Goal: Transaction & Acquisition: Purchase product/service

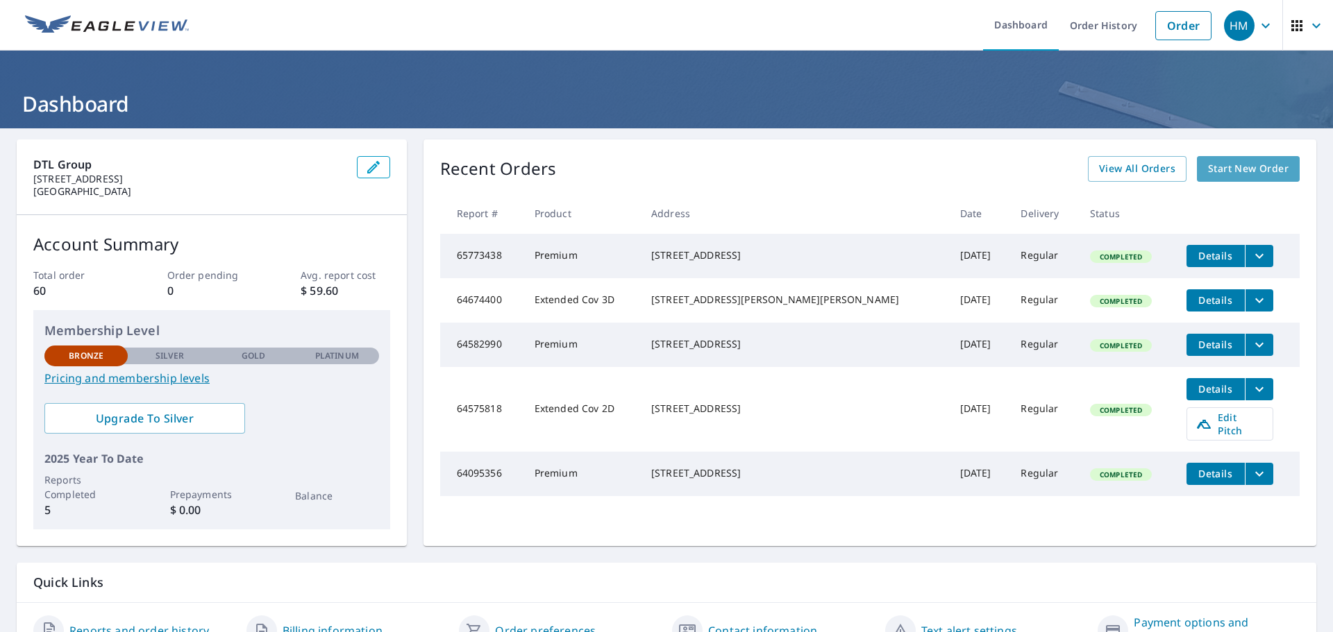
click at [1225, 167] on span "Start New Order" at bounding box center [1248, 168] width 81 height 17
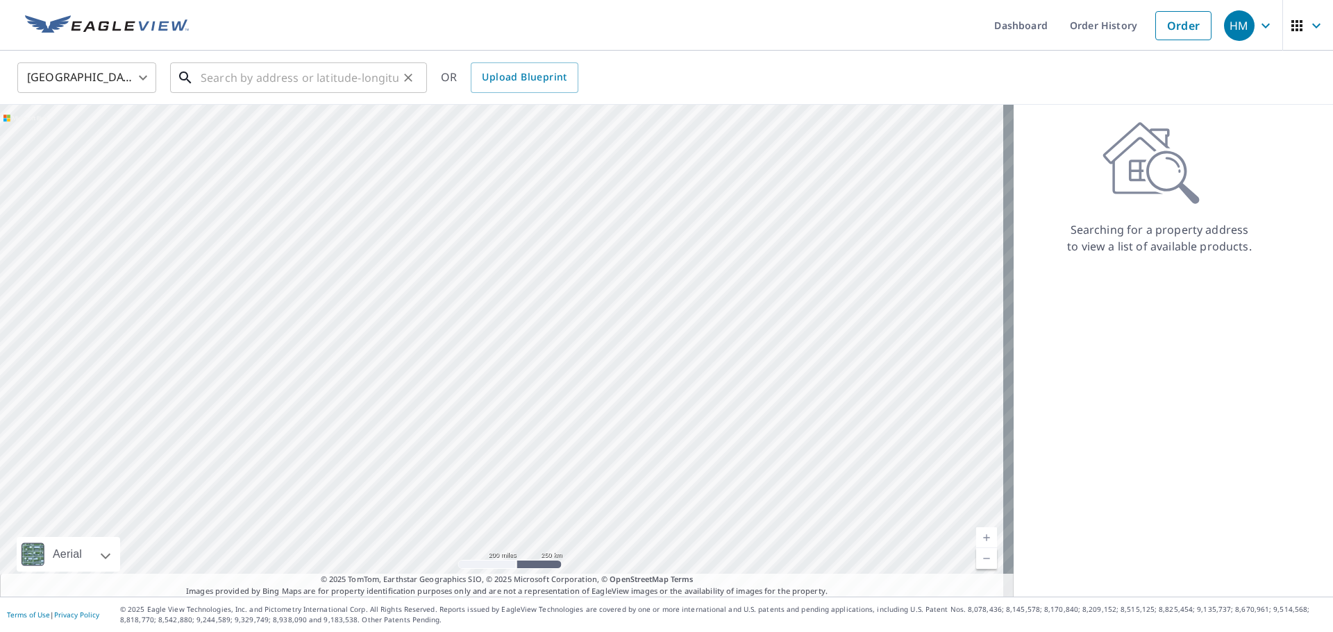
click at [273, 73] on input "text" at bounding box center [300, 77] width 198 height 39
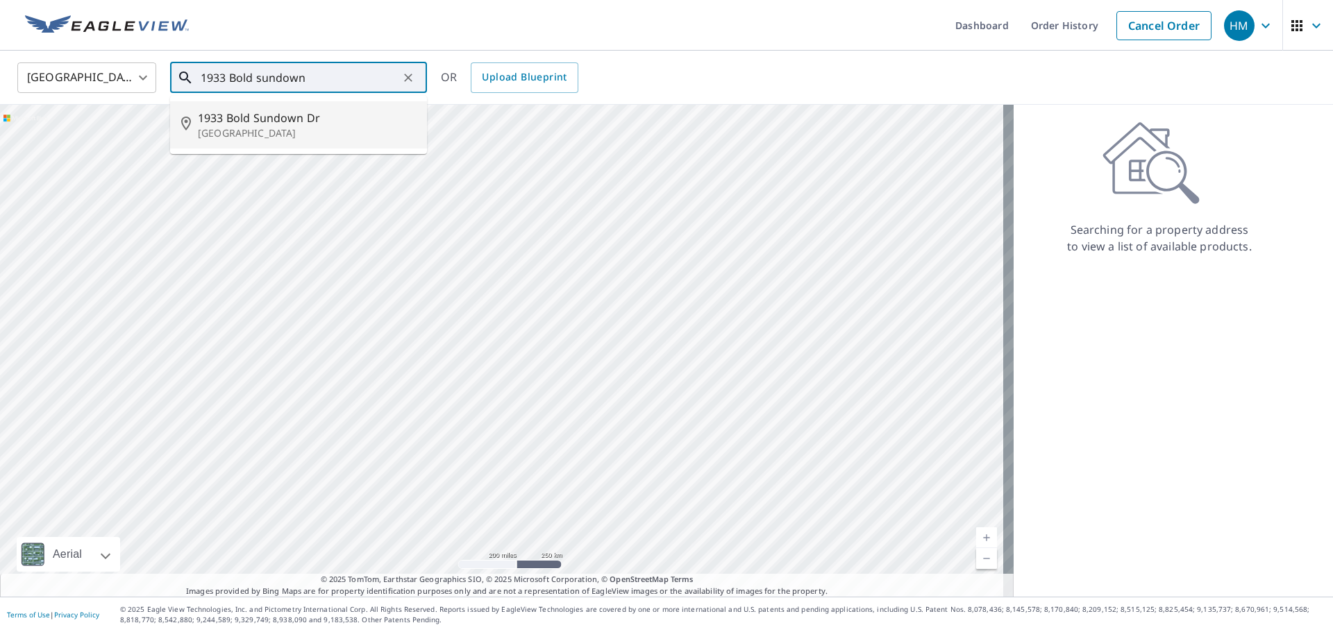
click at [256, 126] on p "[GEOGRAPHIC_DATA]" at bounding box center [307, 133] width 218 height 14
type input "[STREET_ADDRESS][PERSON_NAME]"
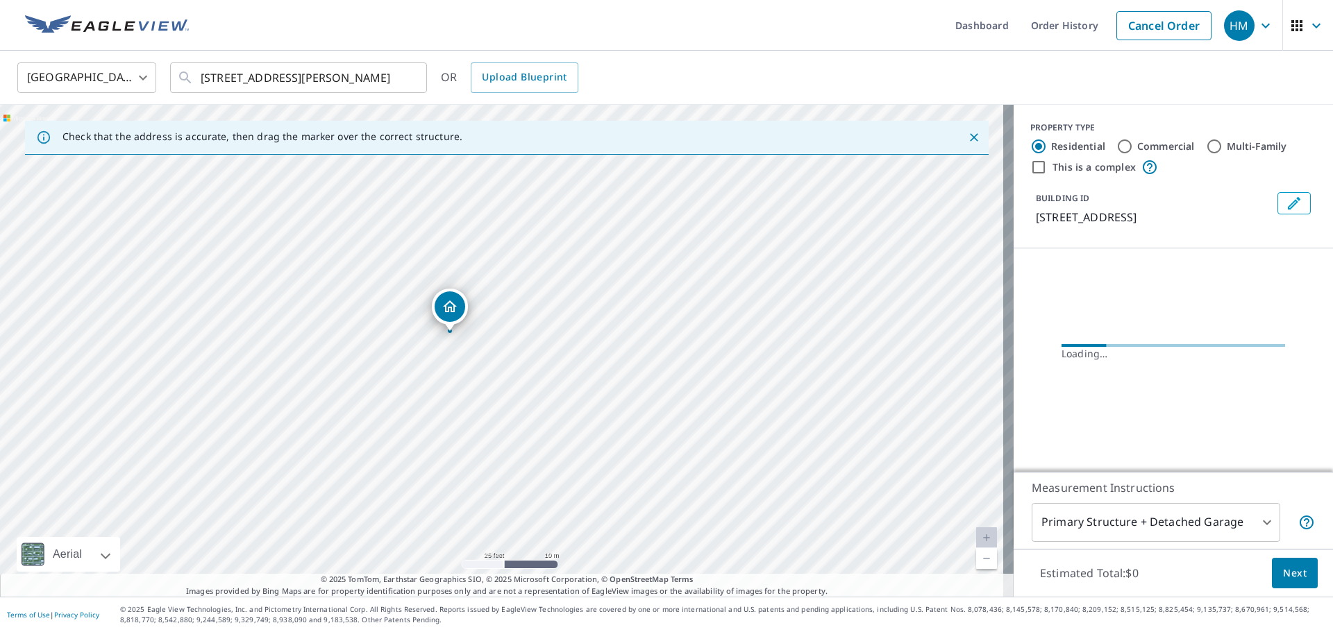
drag, startPoint x: 506, startPoint y: 385, endPoint x: 504, endPoint y: 432, distance: 47.9
click at [504, 432] on div "[STREET_ADDRESS][PERSON_NAME]" at bounding box center [506, 351] width 1013 height 492
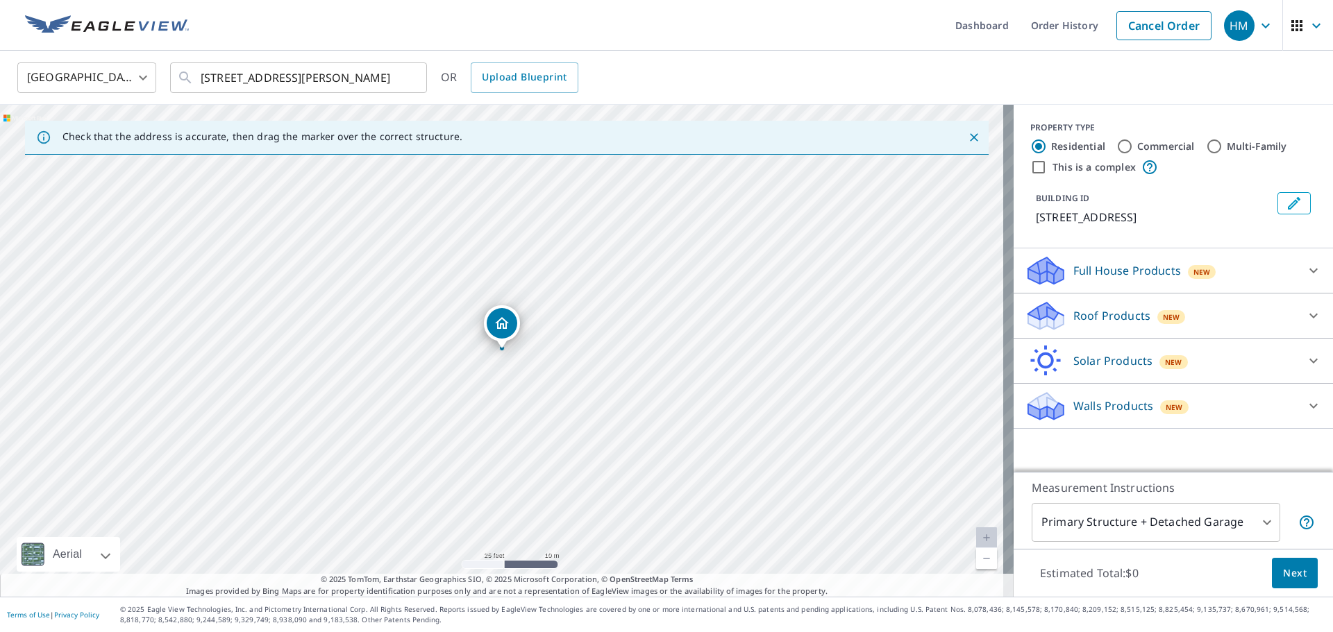
click at [1290, 571] on span "Next" at bounding box center [1295, 573] width 24 height 17
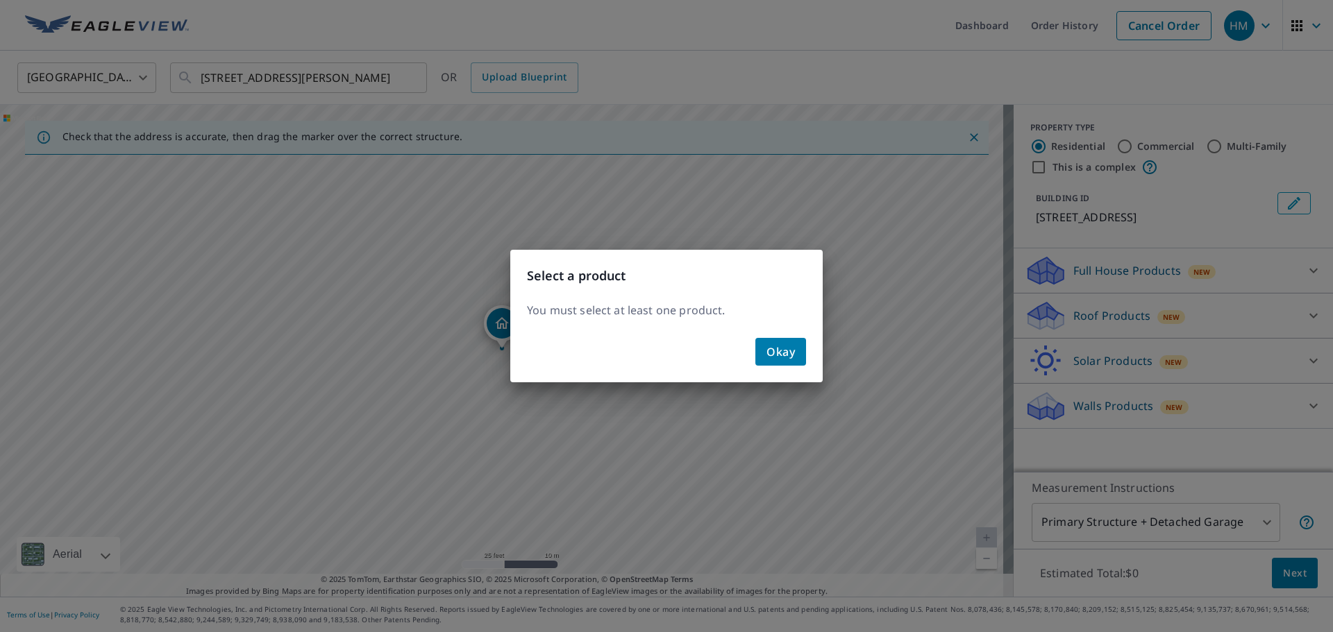
click at [783, 354] on span "Okay" at bounding box center [780, 351] width 28 height 19
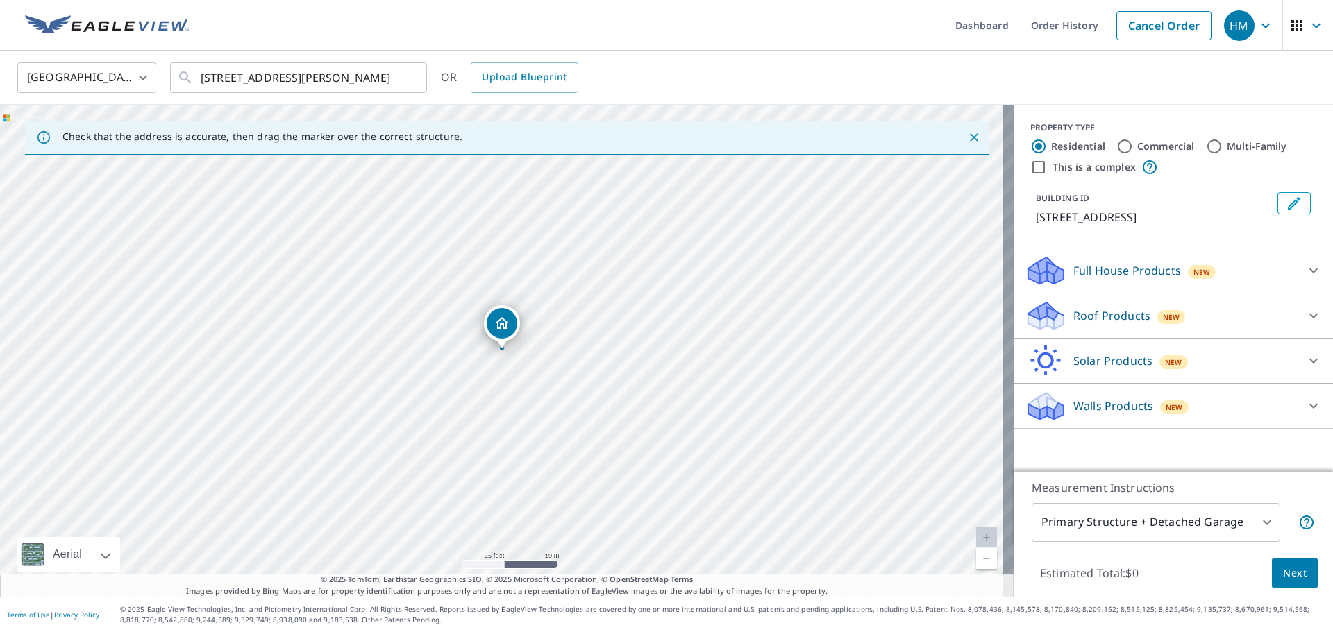
click at [1098, 282] on div "Full House Products New" at bounding box center [1160, 271] width 272 height 33
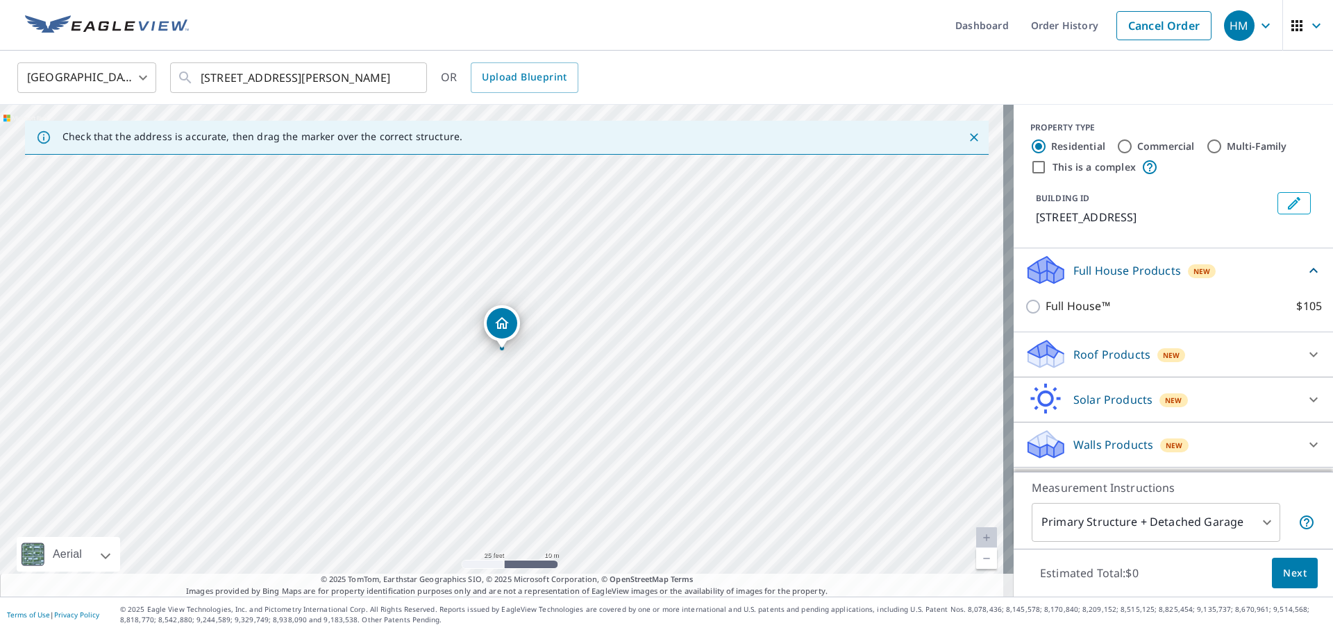
click at [1123, 354] on p "Roof Products" at bounding box center [1111, 354] width 77 height 17
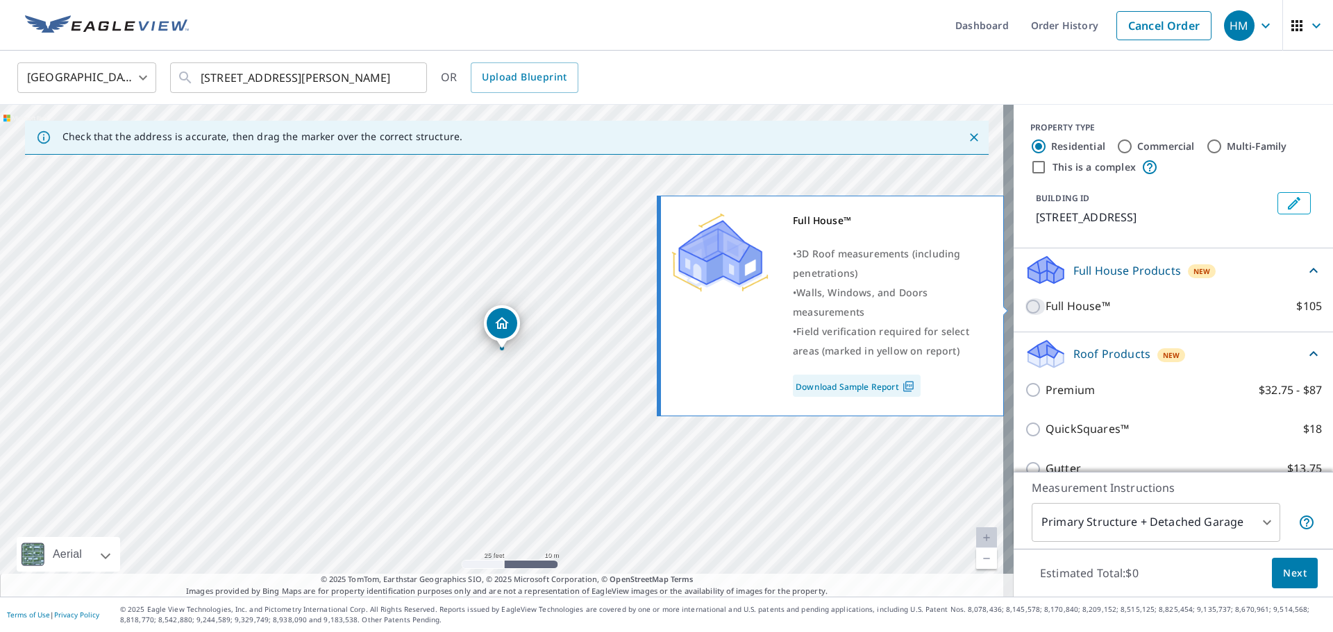
click at [1024, 307] on input "Full House™ $105" at bounding box center [1034, 306] width 21 height 17
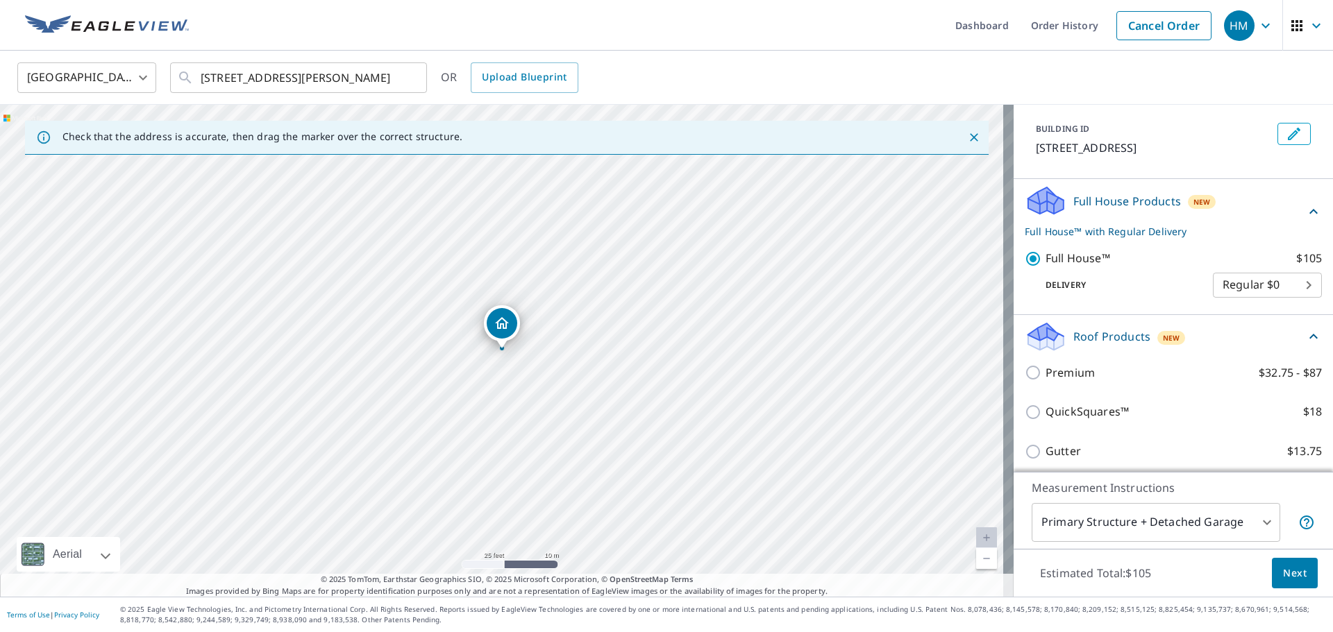
scroll to position [139, 0]
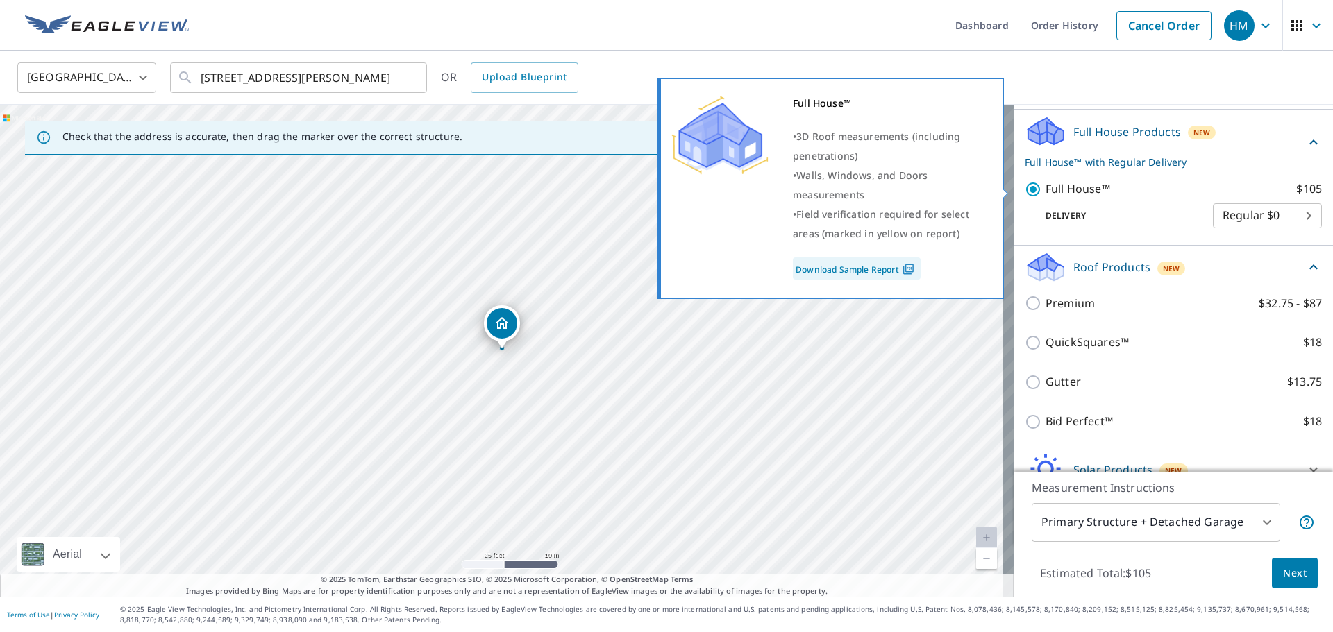
click at [1025, 192] on input "Full House™ $105" at bounding box center [1034, 189] width 21 height 17
checkbox input "false"
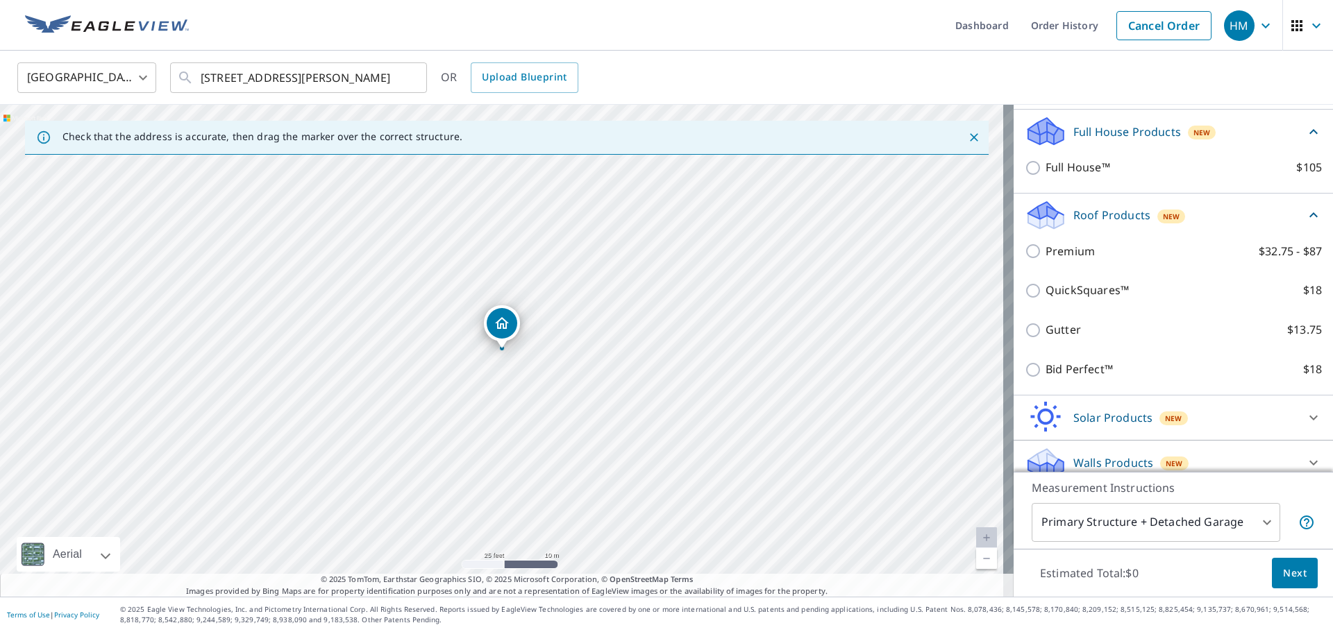
click at [1305, 212] on icon at bounding box center [1313, 215] width 17 height 17
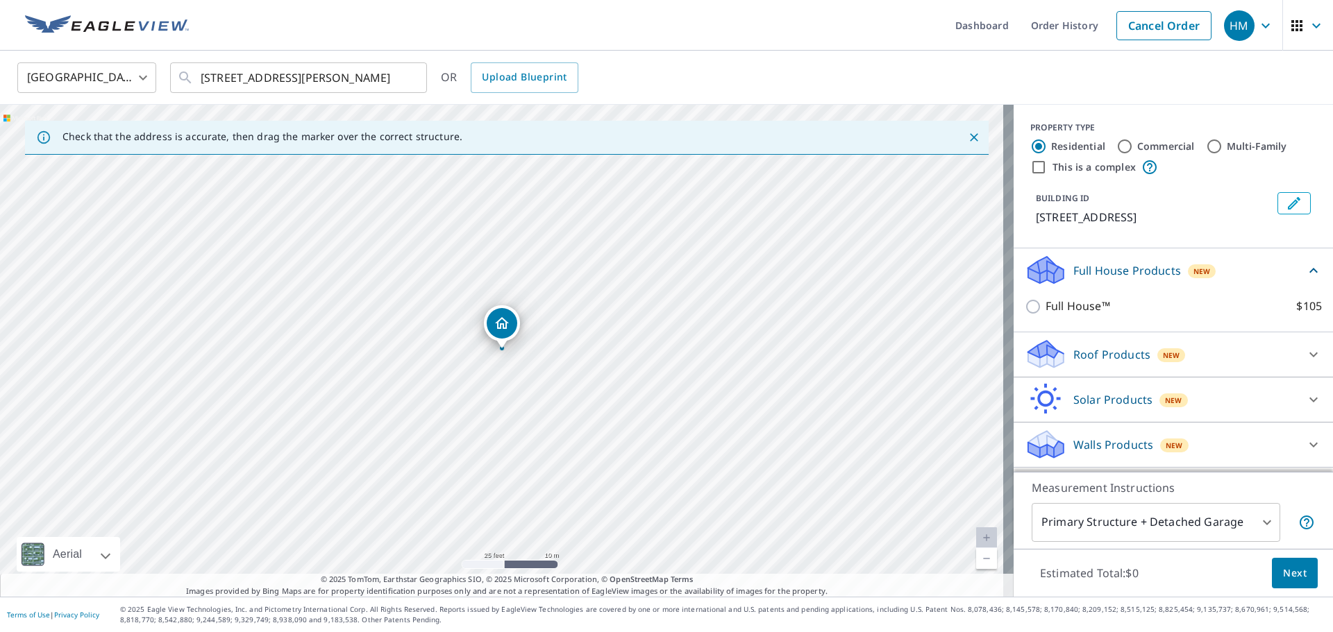
scroll to position [0, 0]
click at [1309, 354] on icon at bounding box center [1313, 354] width 8 height 5
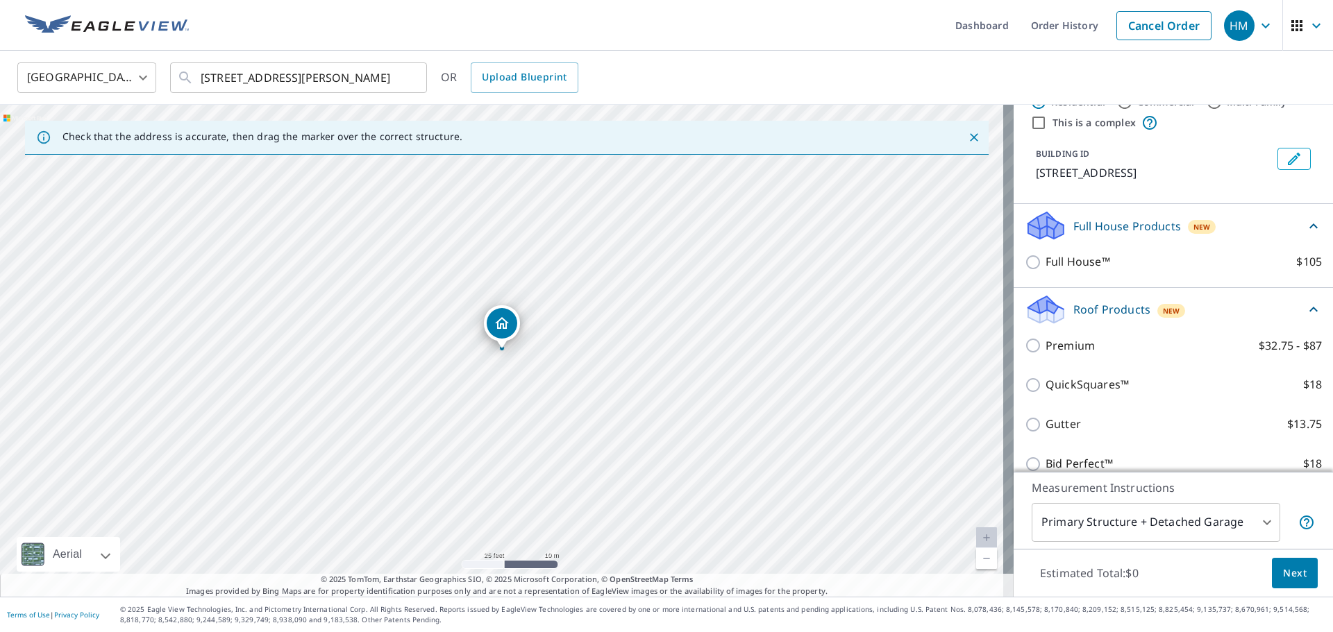
scroll to position [69, 0]
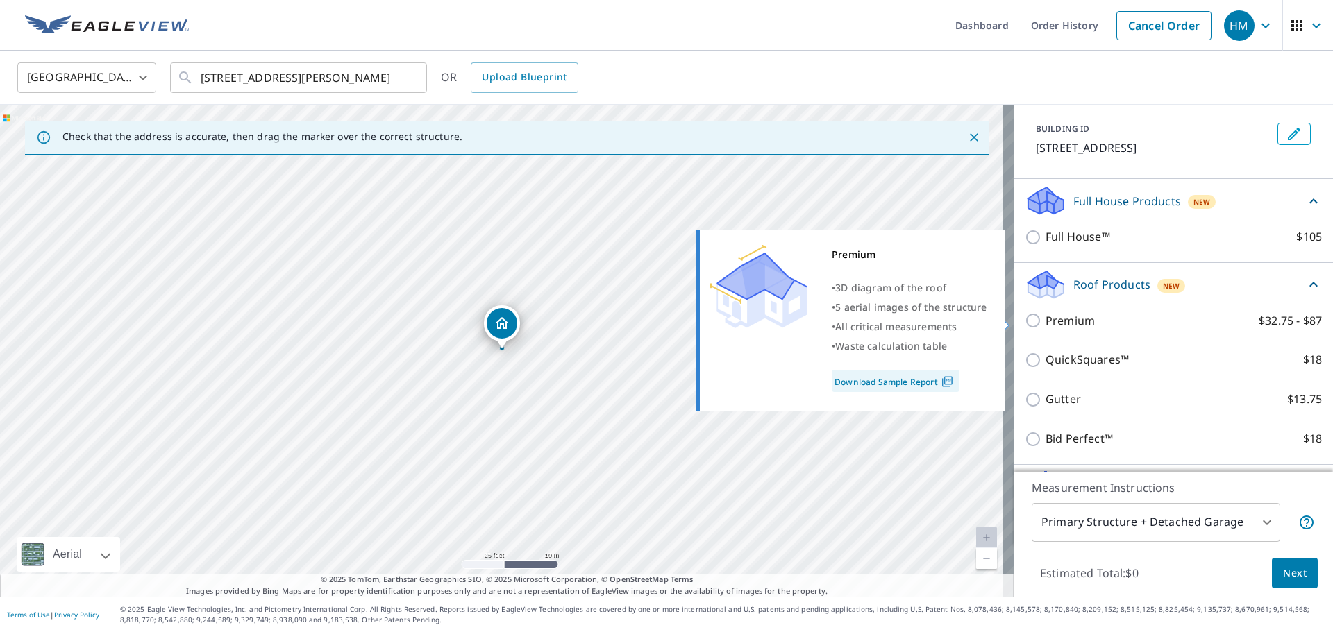
click at [1024, 321] on input "Premium $32.75 - $87" at bounding box center [1034, 320] width 21 height 17
checkbox input "true"
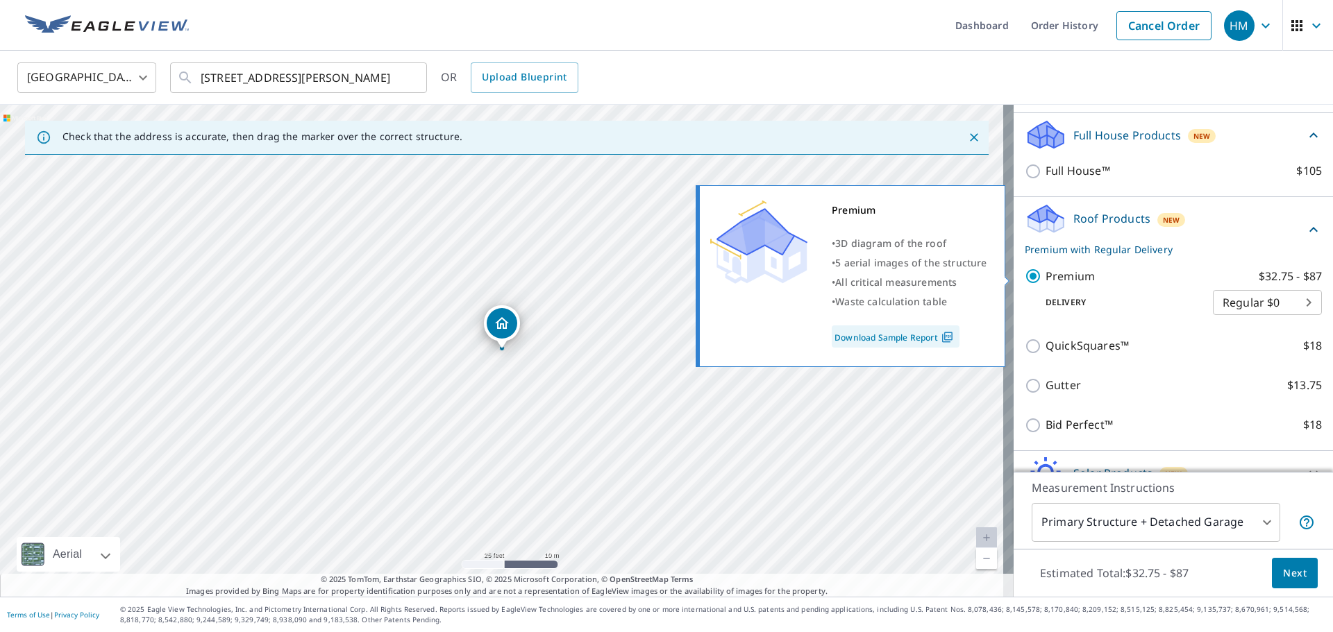
scroll to position [205, 0]
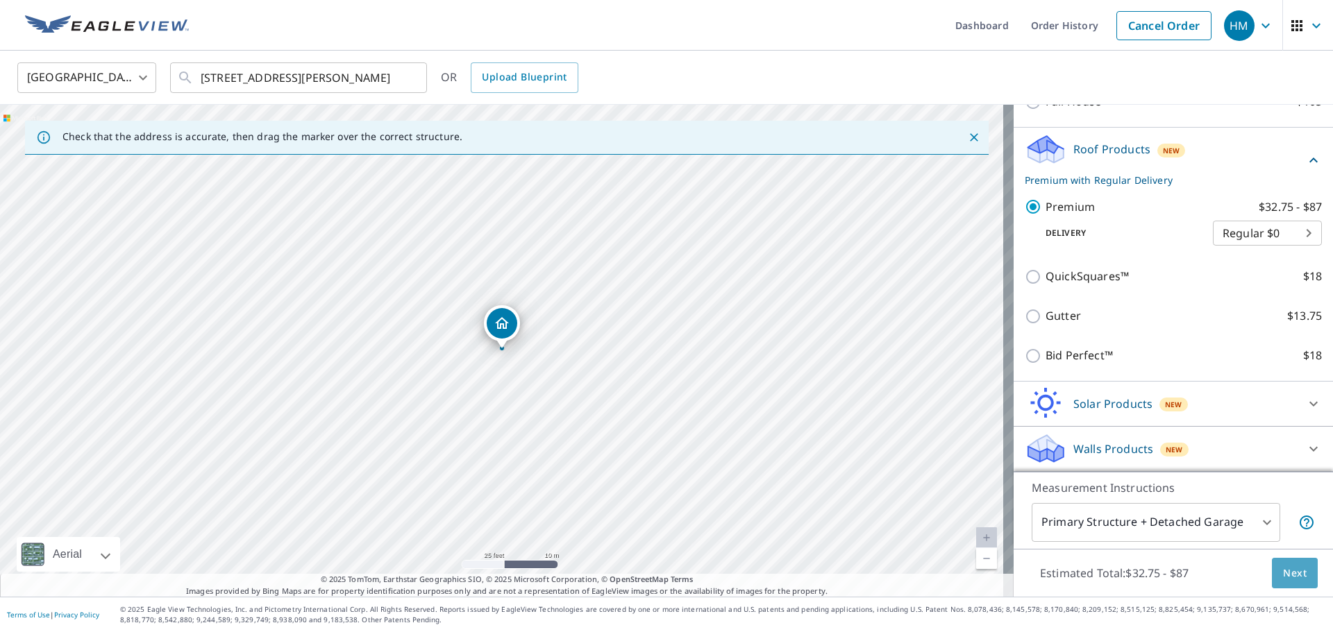
click at [1284, 573] on span "Next" at bounding box center [1295, 573] width 24 height 17
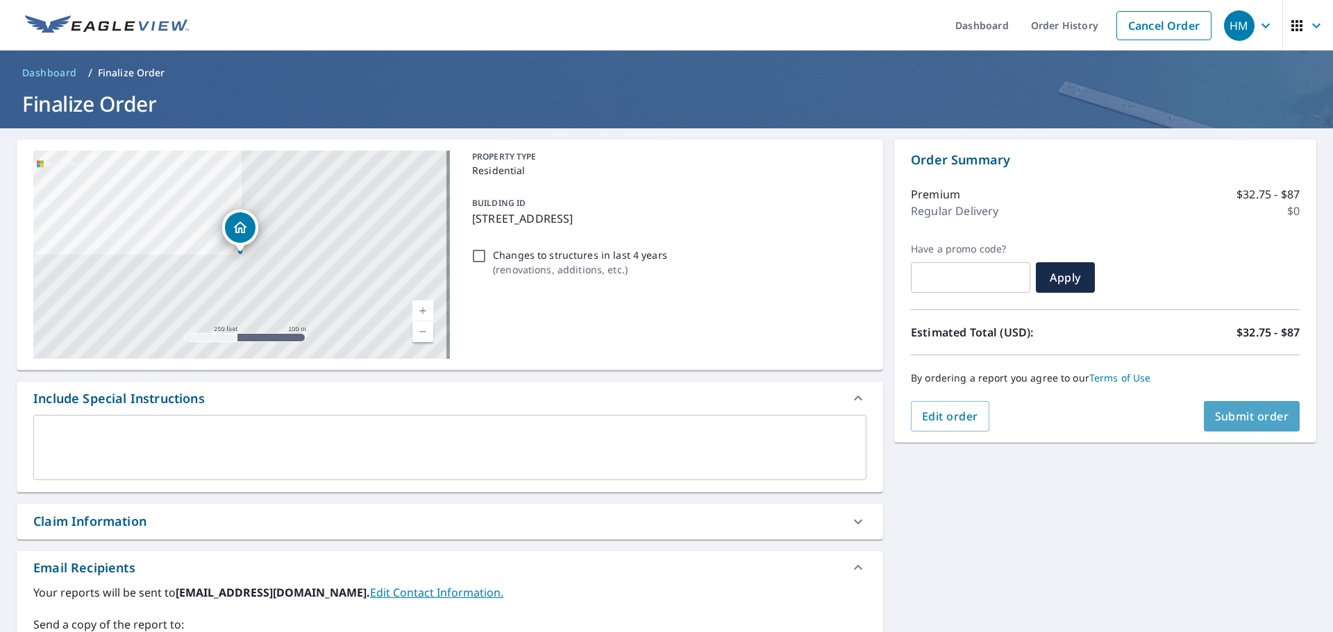
click at [1256, 413] on span "Submit order" at bounding box center [1252, 416] width 74 height 15
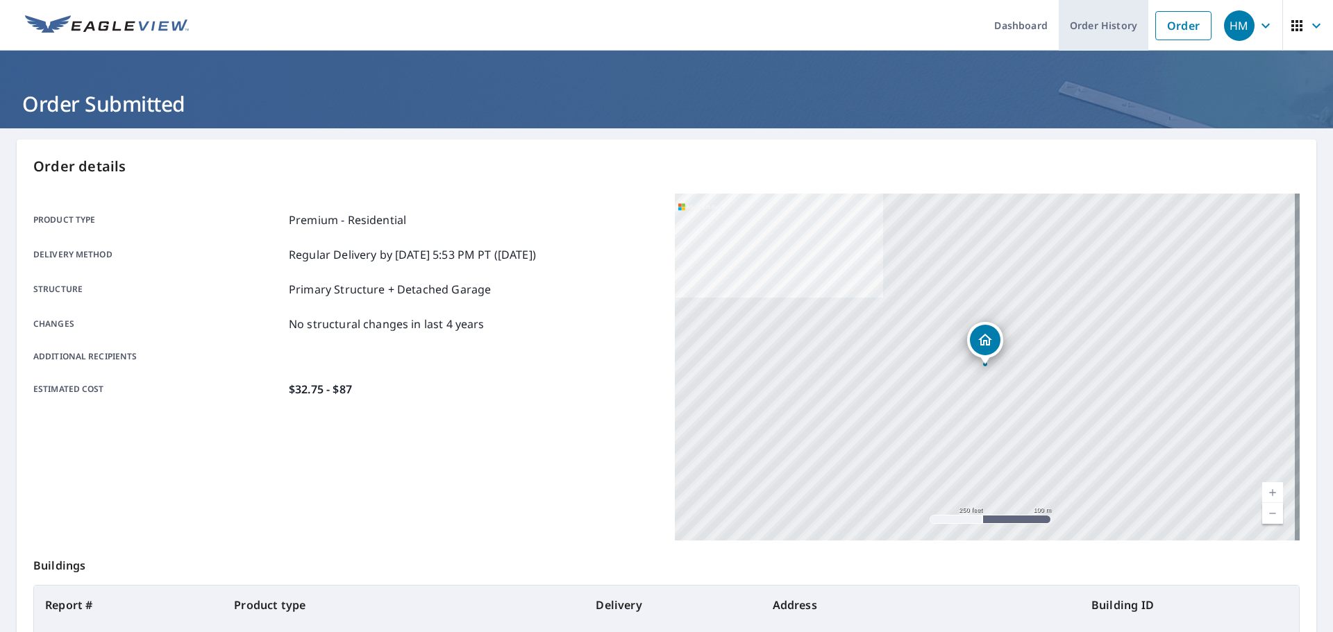
click at [1094, 24] on link "Order History" at bounding box center [1103, 25] width 90 height 51
